Goal: Task Accomplishment & Management: Use online tool/utility

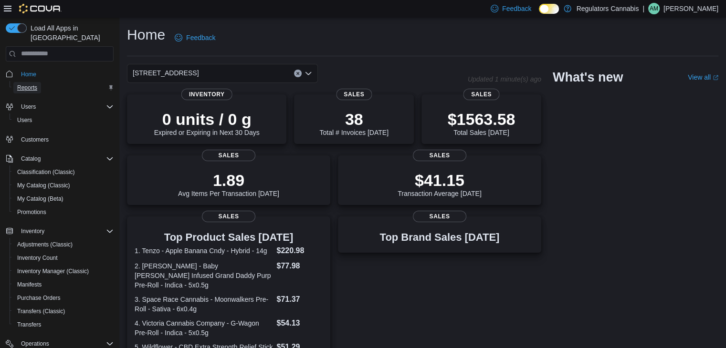
click at [25, 84] on span "Reports" at bounding box center [27, 88] width 20 height 8
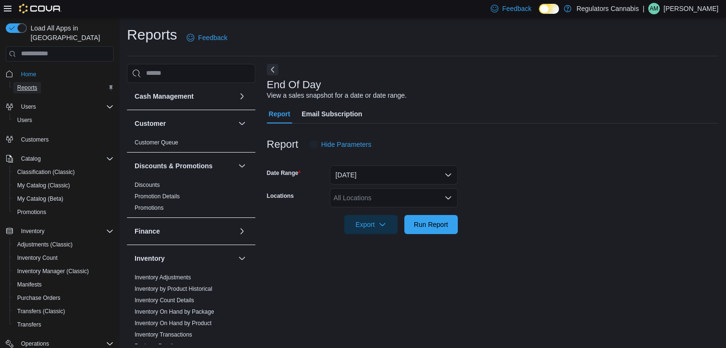
scroll to position [3, 0]
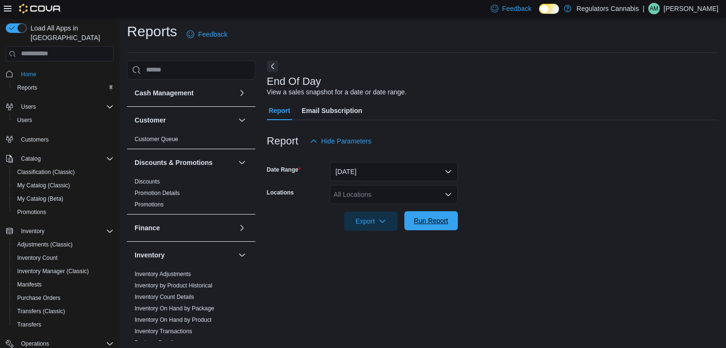
click at [453, 224] on button "Run Report" at bounding box center [430, 220] width 53 height 19
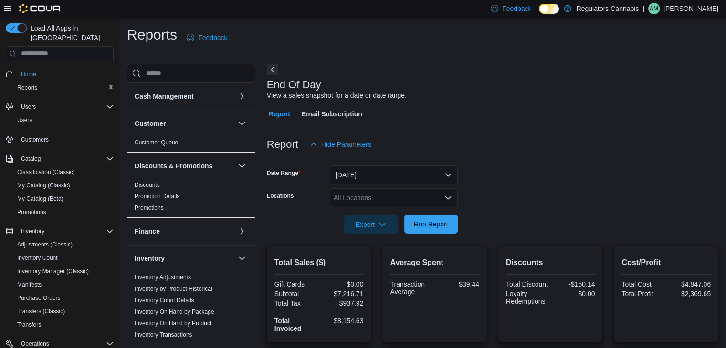
click at [429, 223] on span "Run Report" at bounding box center [431, 225] width 34 height 10
click at [445, 223] on span "Run Report" at bounding box center [431, 225] width 34 height 10
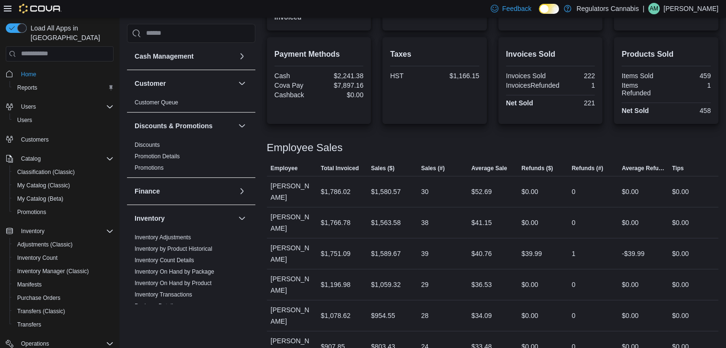
scroll to position [337, 0]
